Goal: Find specific page/section: Find specific page/section

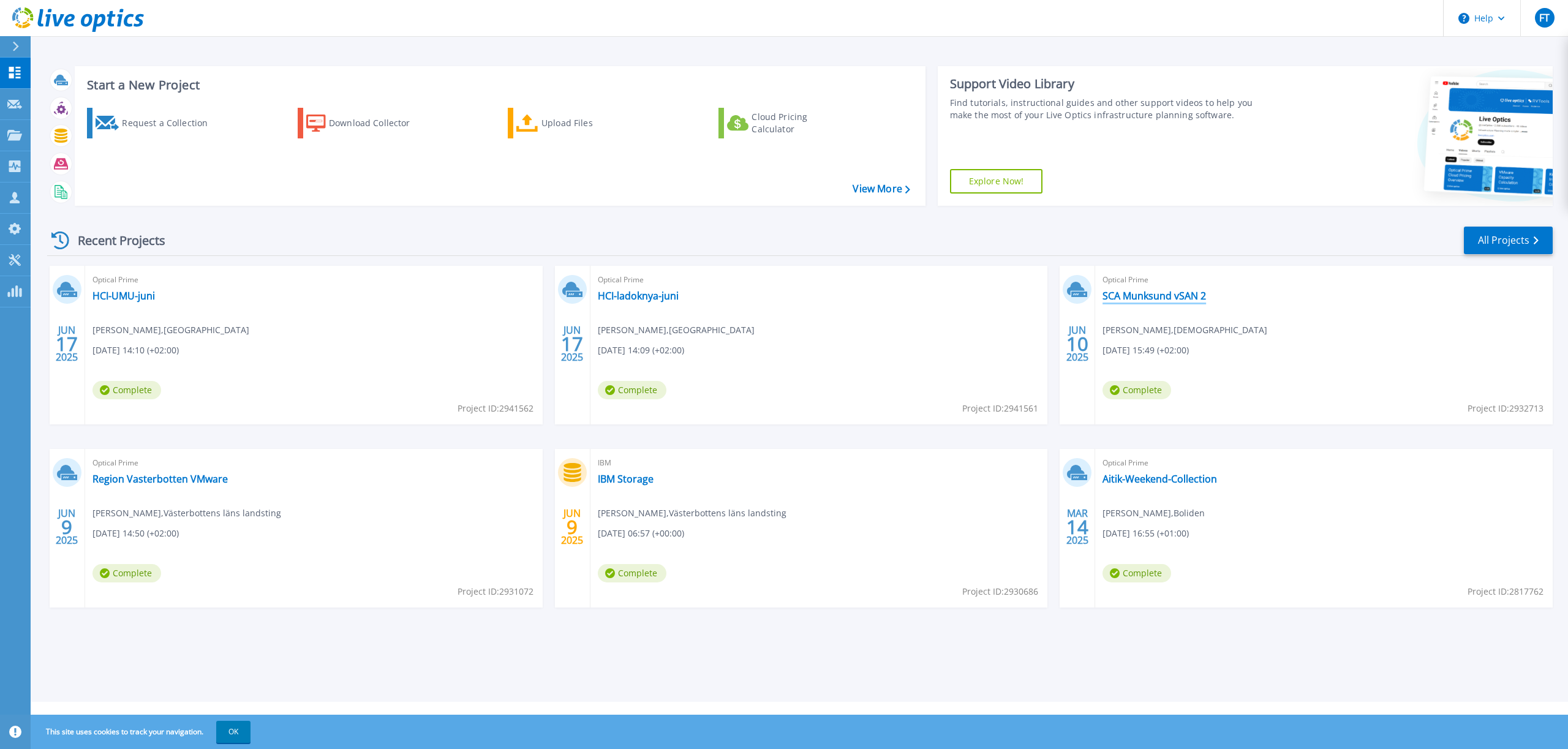
click at [1150, 300] on link "SCA Munksund vSAN 2" at bounding box center [1155, 296] width 103 height 12
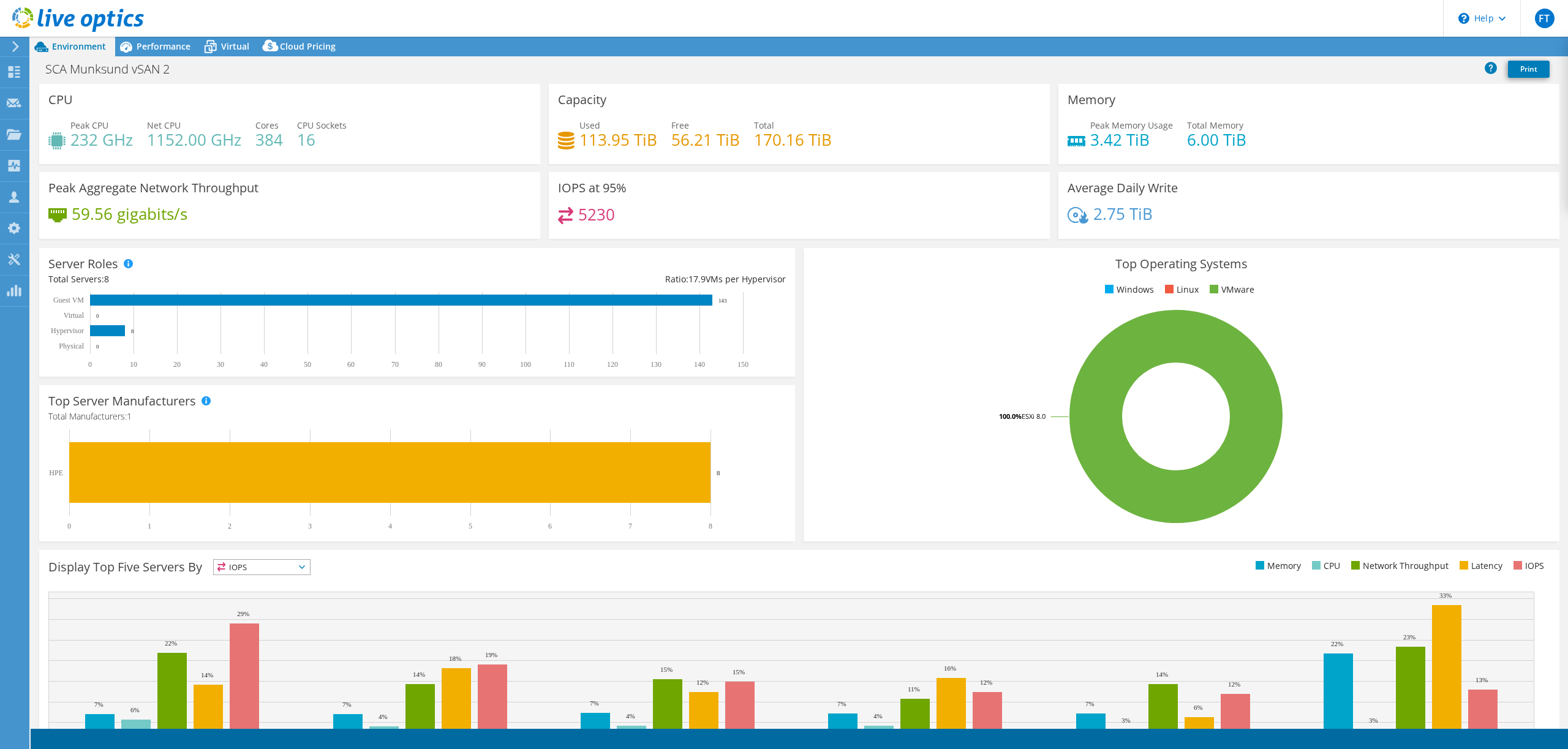
select select "USD"
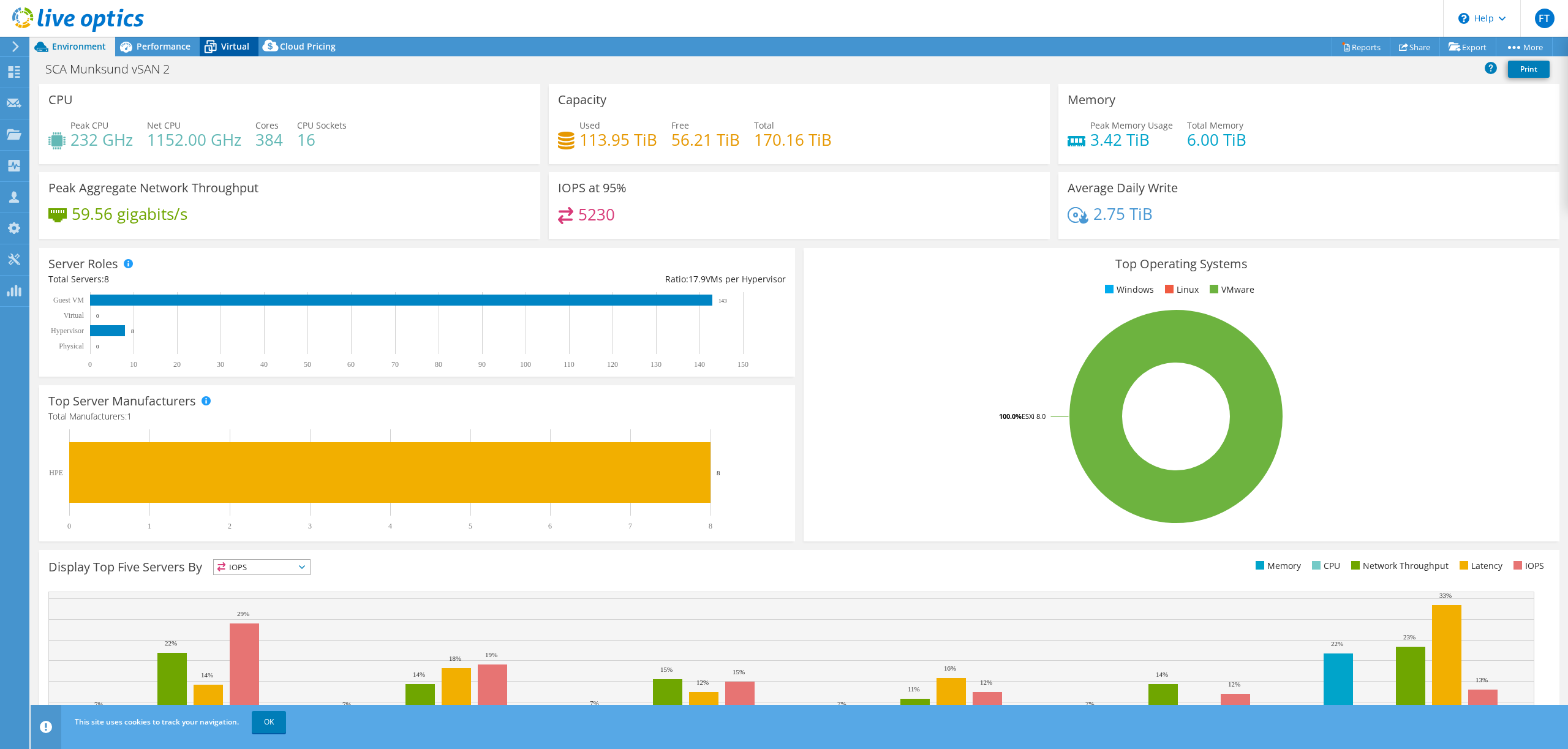
click at [242, 45] on span "Virtual" at bounding box center [235, 46] width 29 height 12
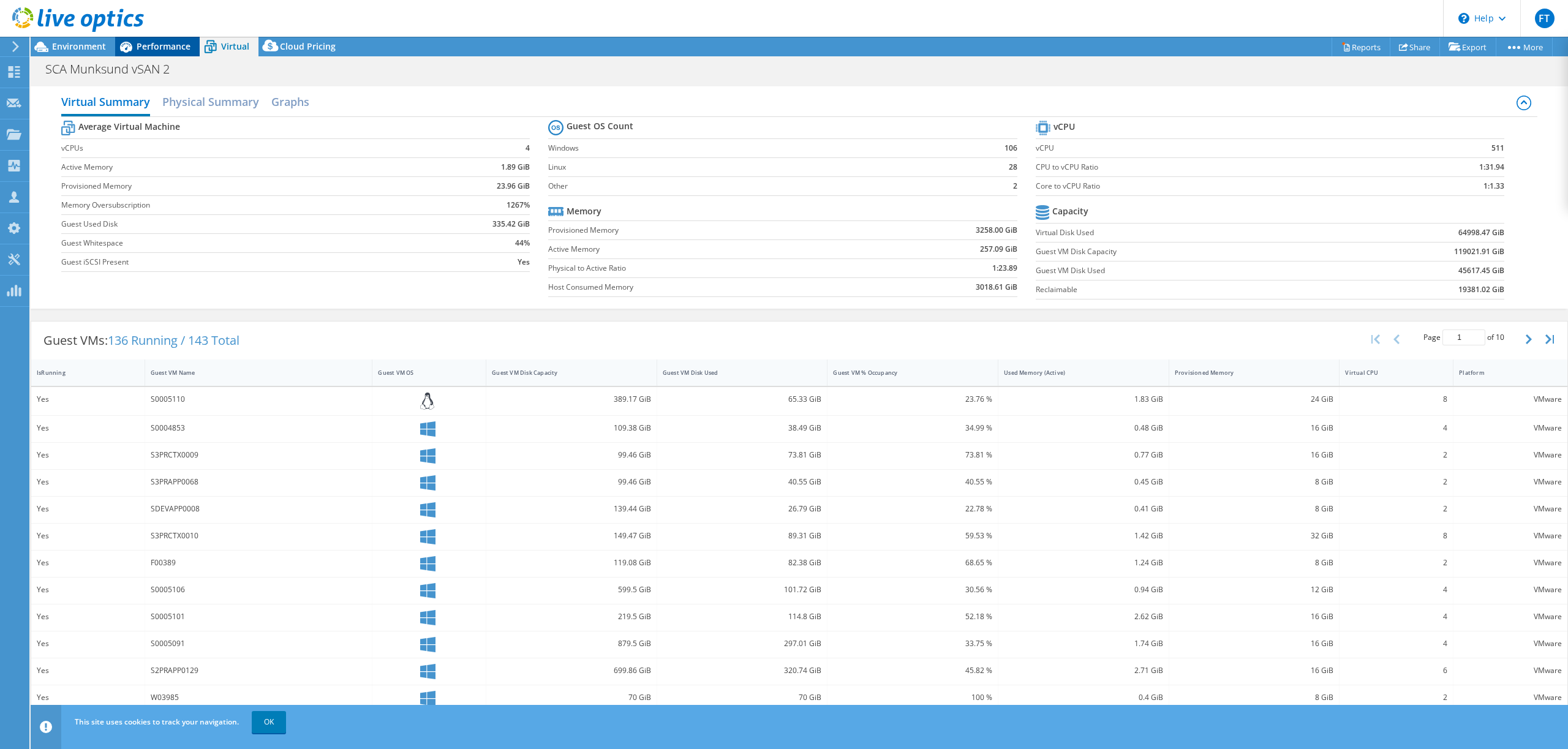
click at [177, 49] on span "Performance" at bounding box center [164, 46] width 54 height 12
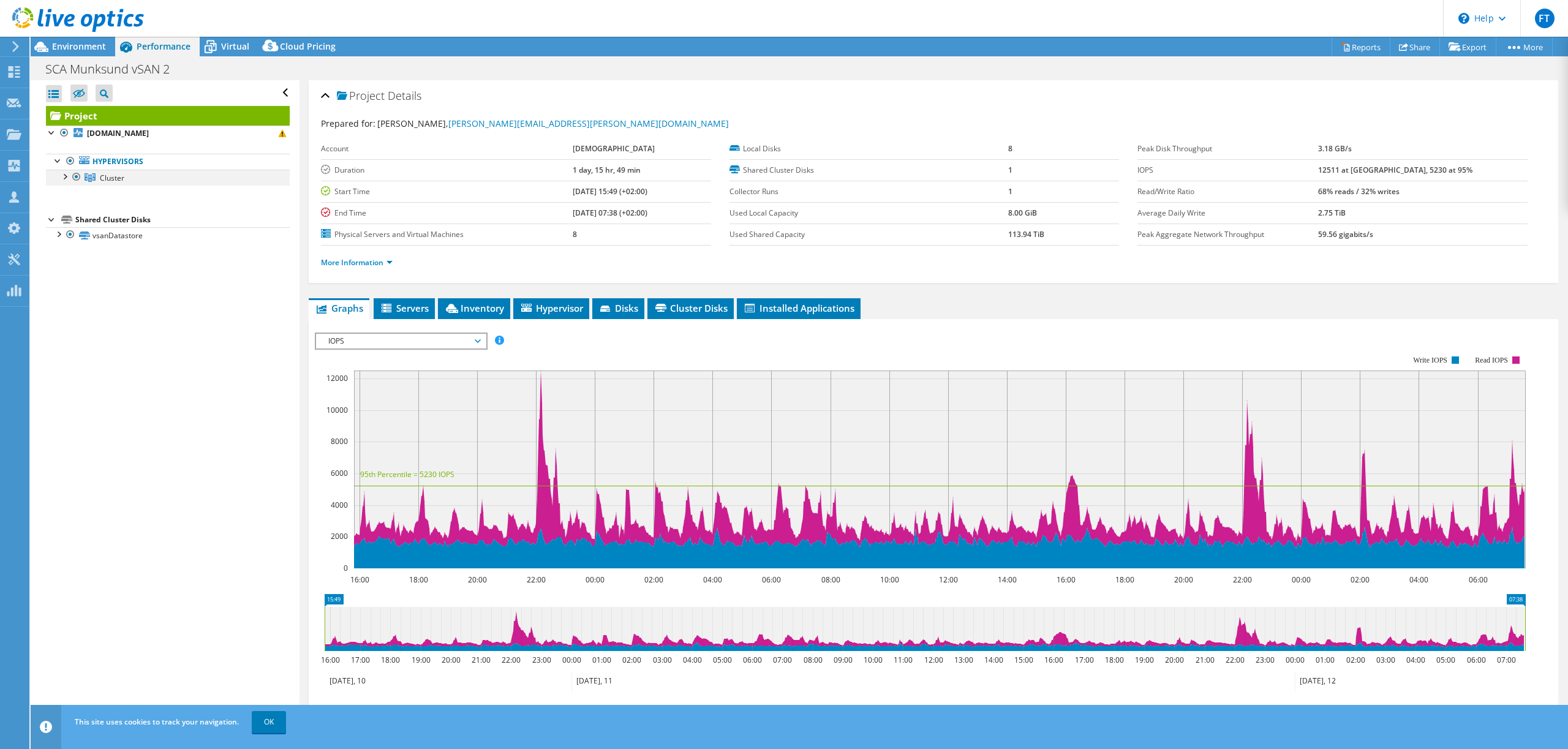
click at [62, 177] on div at bounding box center [64, 176] width 12 height 12
click at [11, 43] on icon at bounding box center [15, 46] width 9 height 11
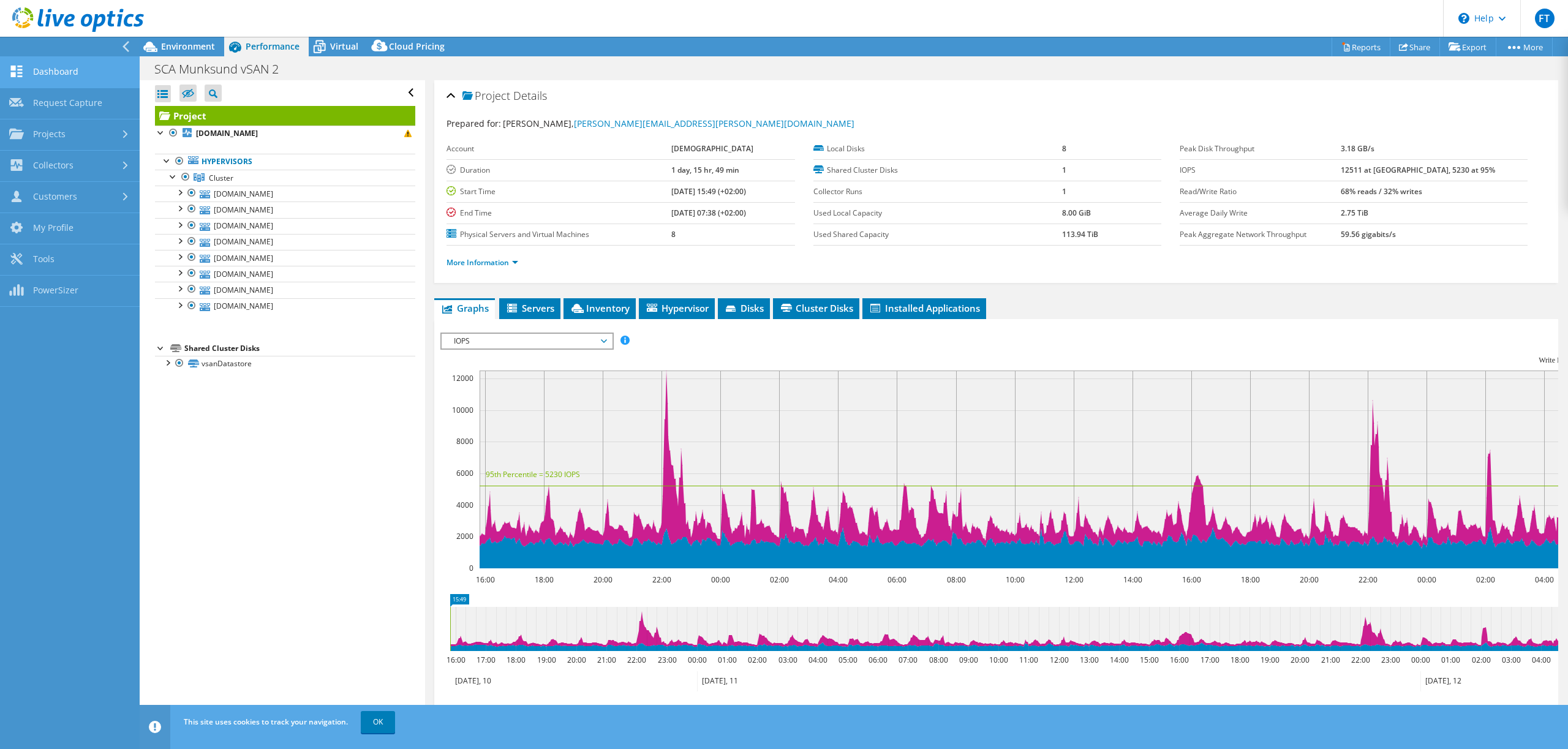
click at [45, 70] on link "Dashboard" at bounding box center [69, 73] width 140 height 32
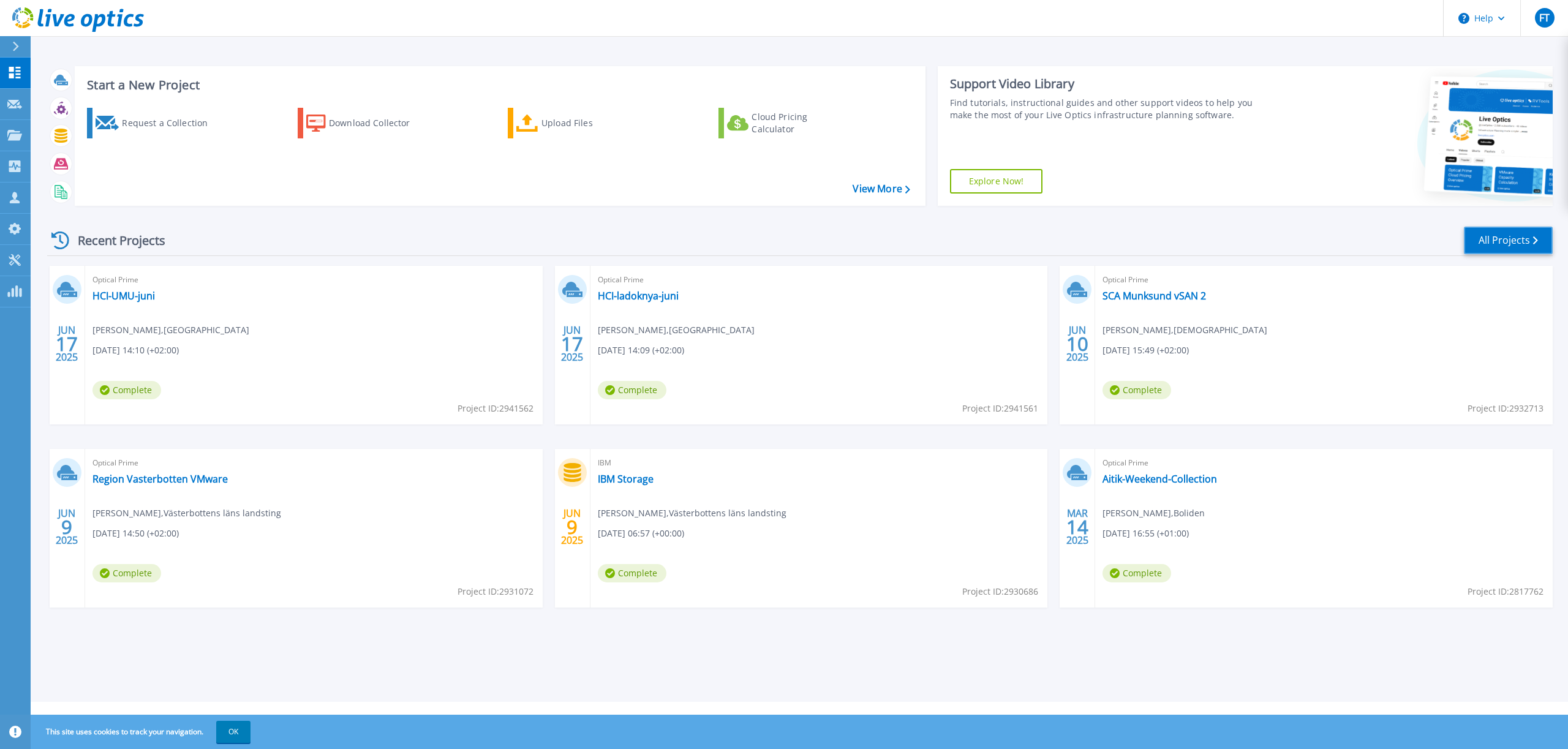
click at [1493, 252] on link "All Projects" at bounding box center [1508, 241] width 89 height 28
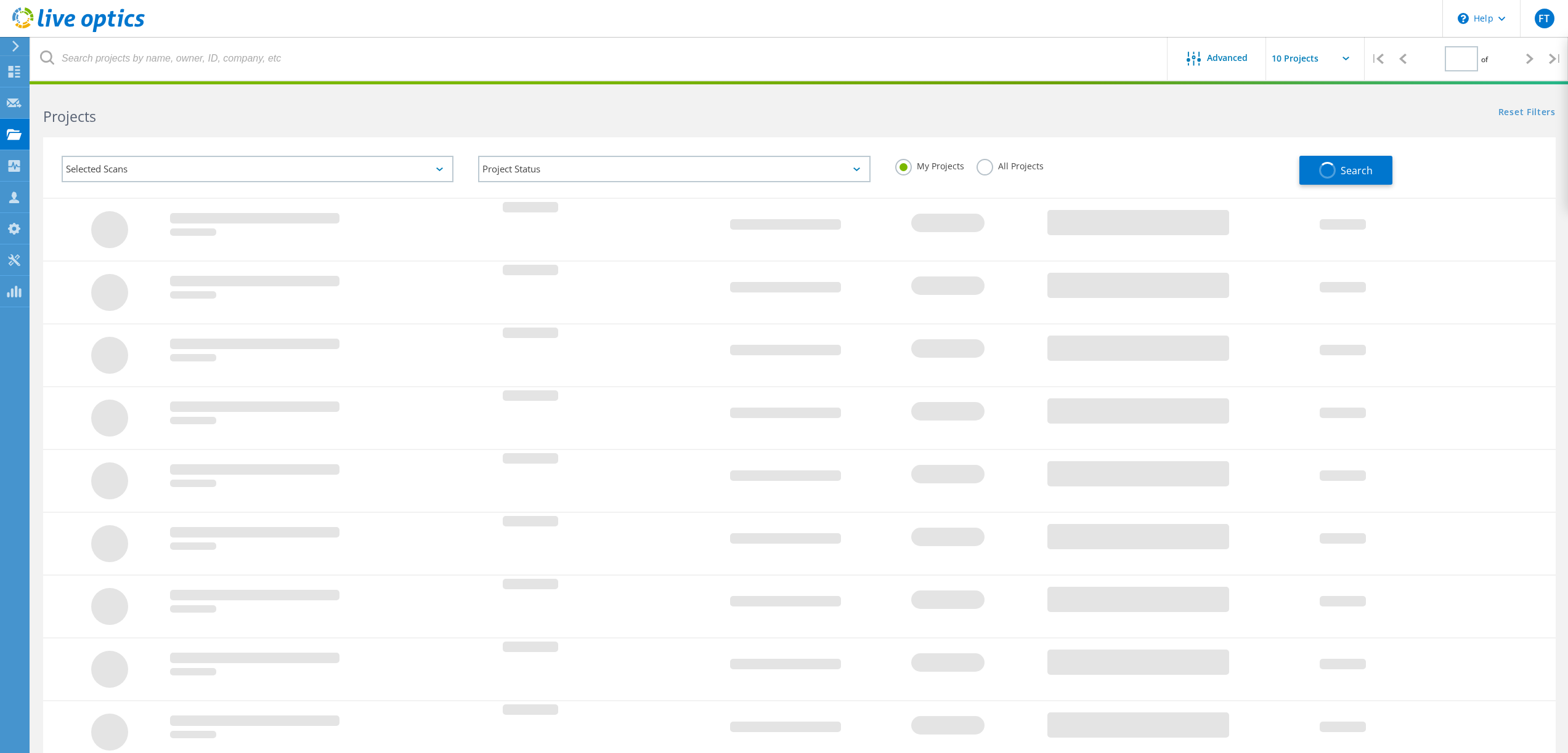
type input "1"
